Goal: Find specific page/section: Find specific page/section

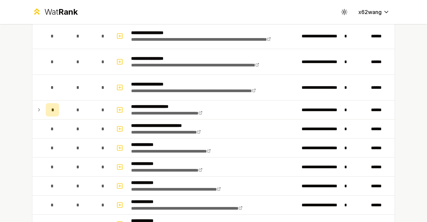
scroll to position [901, 0]
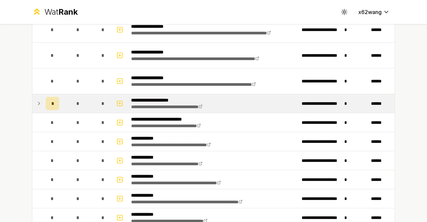
click at [36, 99] on icon at bounding box center [38, 103] width 5 height 8
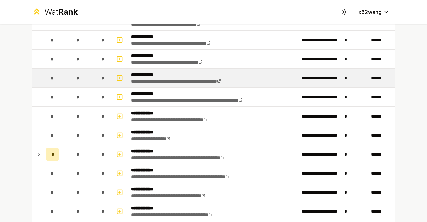
scroll to position [1068, 0]
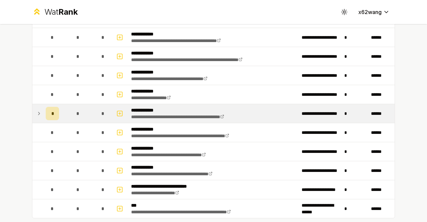
click at [39, 109] on icon at bounding box center [38, 113] width 5 height 8
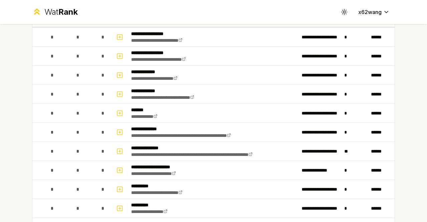
scroll to position [0, 0]
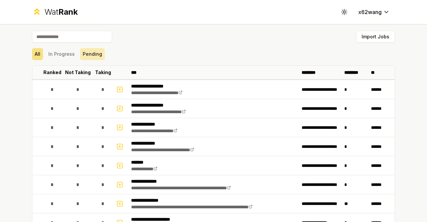
click at [87, 53] on button "Pending" at bounding box center [92, 54] width 25 height 12
click at [61, 54] on button "In Progress" at bounding box center [62, 54] width 32 height 12
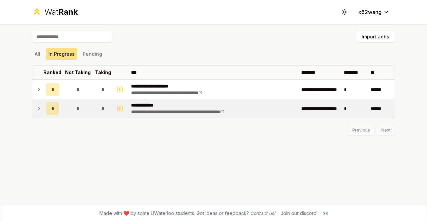
click at [39, 106] on icon at bounding box center [38, 108] width 5 height 8
click at [341, 9] on icon at bounding box center [344, 12] width 6 height 6
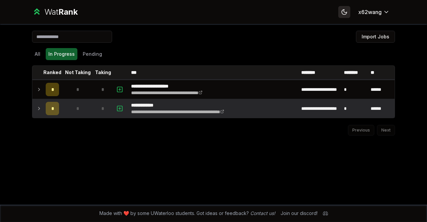
click at [341, 9] on icon at bounding box center [344, 12] width 6 height 6
